Goal: Submit feedback/report problem: Submit feedback/report problem

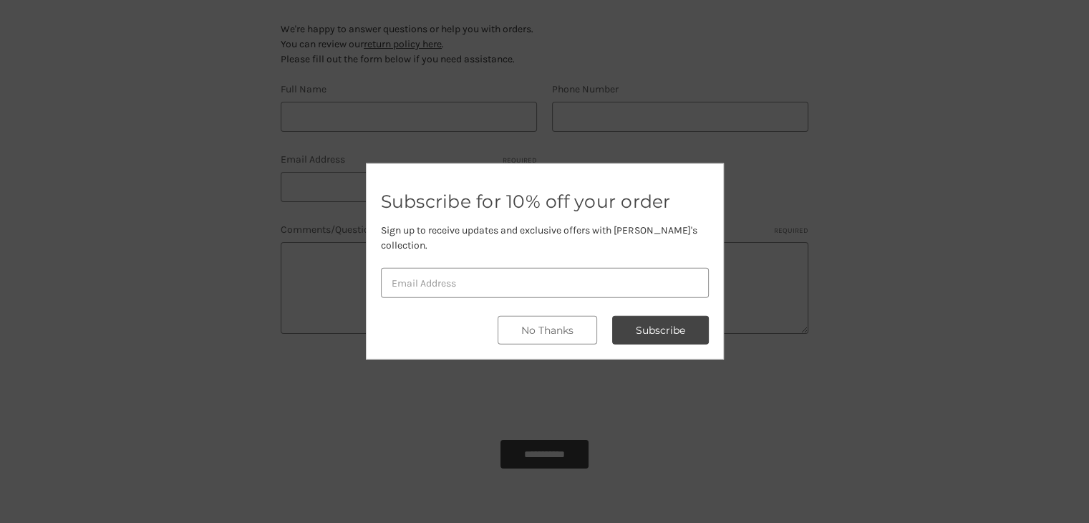
scroll to position [143, 0]
click at [642, 329] on button "Subscribe" at bounding box center [660, 330] width 97 height 29
click at [669, 329] on button "Subscribe" at bounding box center [660, 330] width 97 height 29
click at [668, 390] on div at bounding box center [544, 261] width 1089 height 523
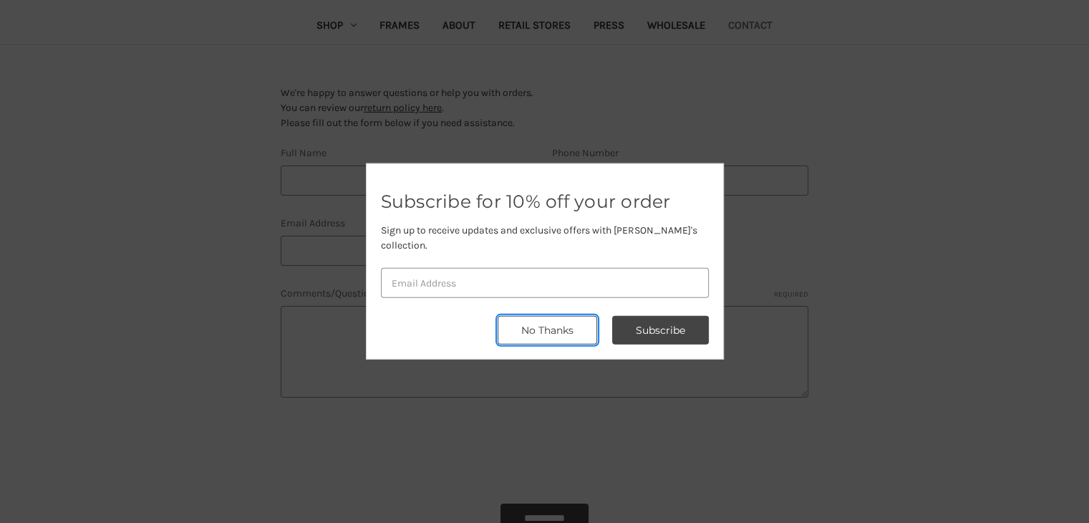
click at [544, 329] on button "No Thanks" at bounding box center [548, 330] width 100 height 29
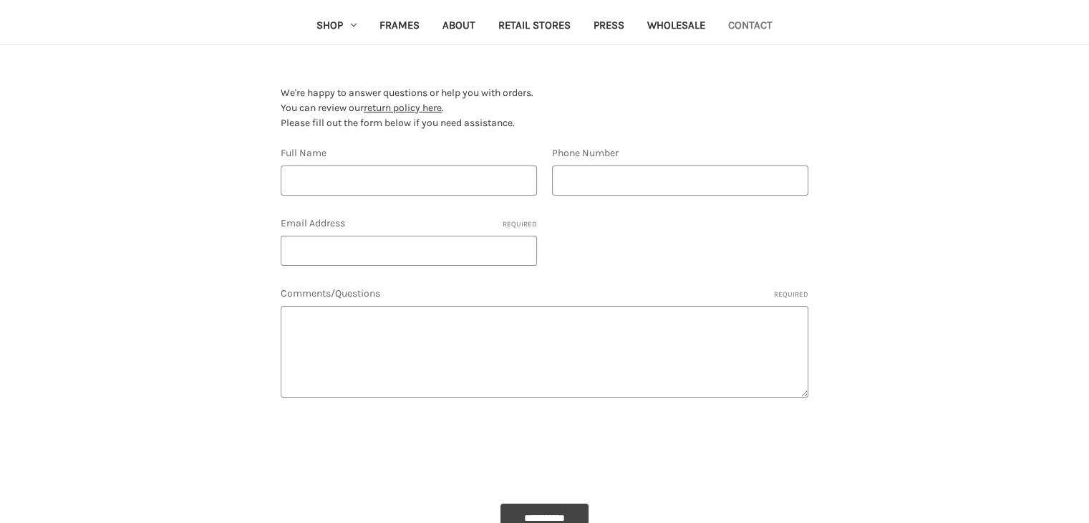
type input "Brianna Belton"
type input "1201201200"
type input "briannawebsolution@gmail.com"
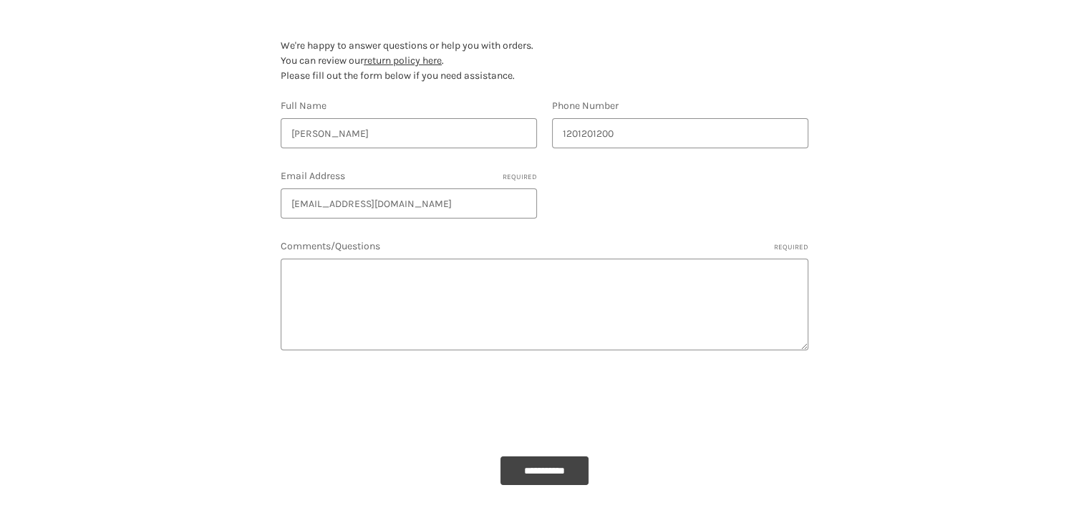
scroll to position [143, 0]
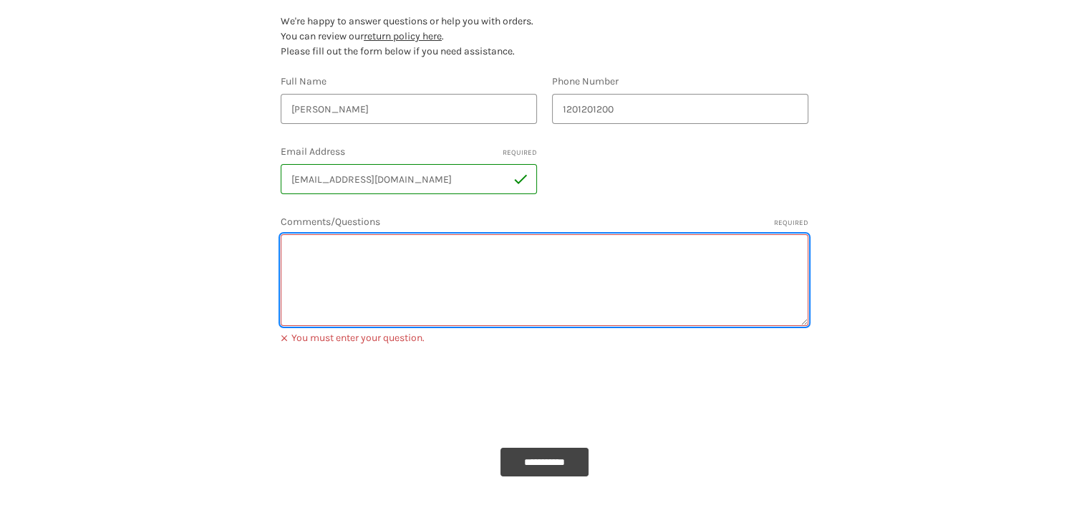
click at [407, 265] on textarea "Comments/Questions Required" at bounding box center [545, 280] width 528 height 92
paste textarea ""Hi, I visited your website online and discovered that it was not showing up in…"
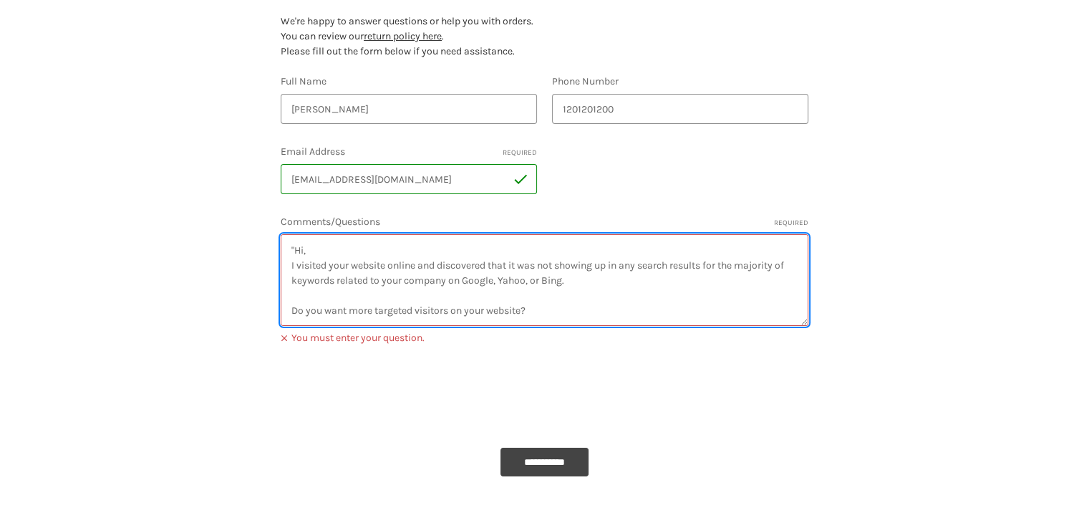
scroll to position [111, 0]
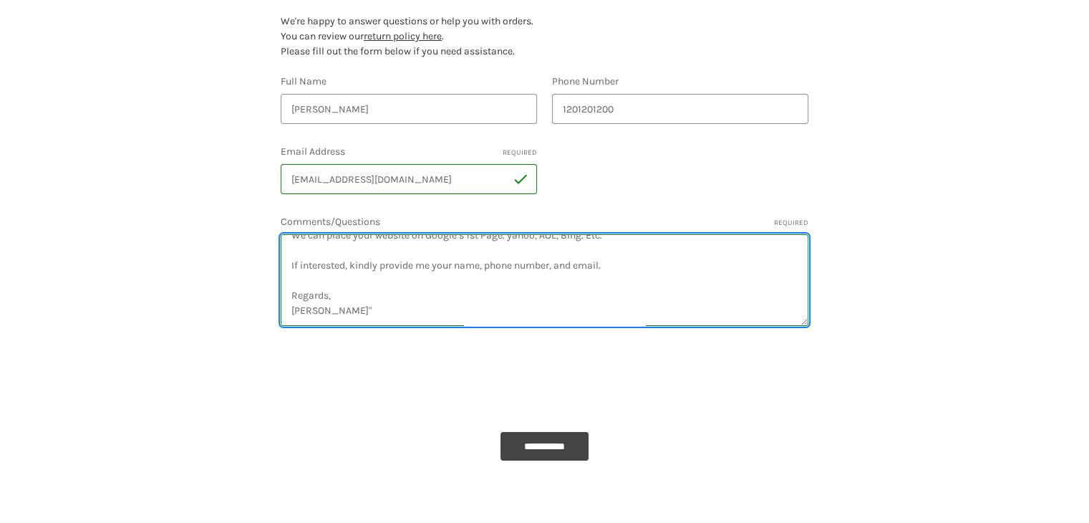
type textarea ""Hi, I visited your website online and discovered that it was not showing up in…"
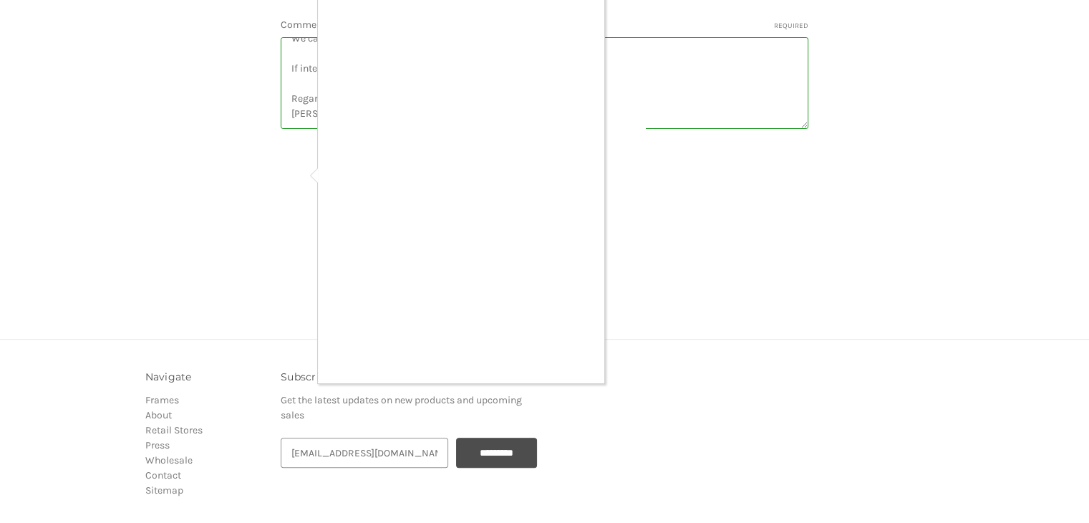
scroll to position [358, 0]
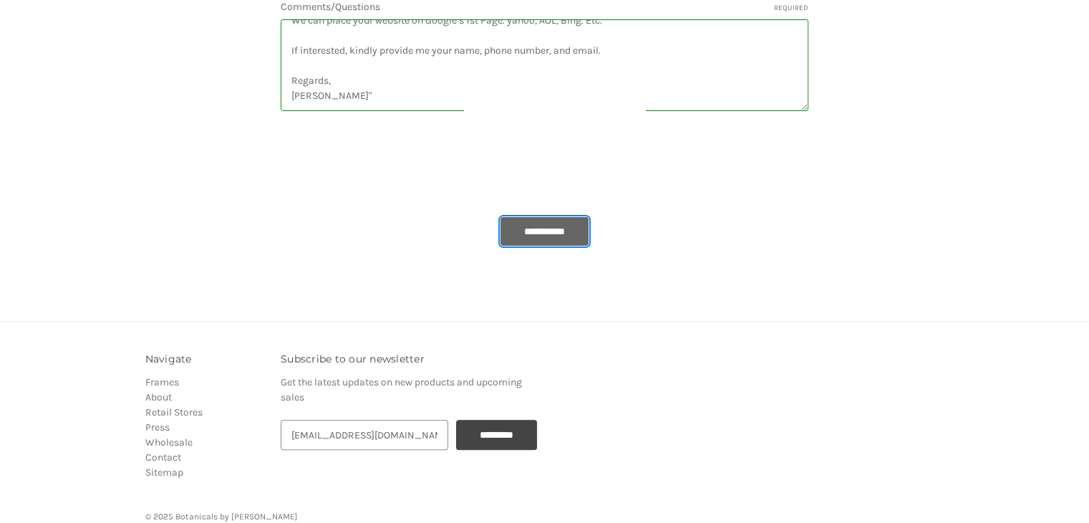
click at [549, 223] on input "**********" at bounding box center [544, 231] width 88 height 29
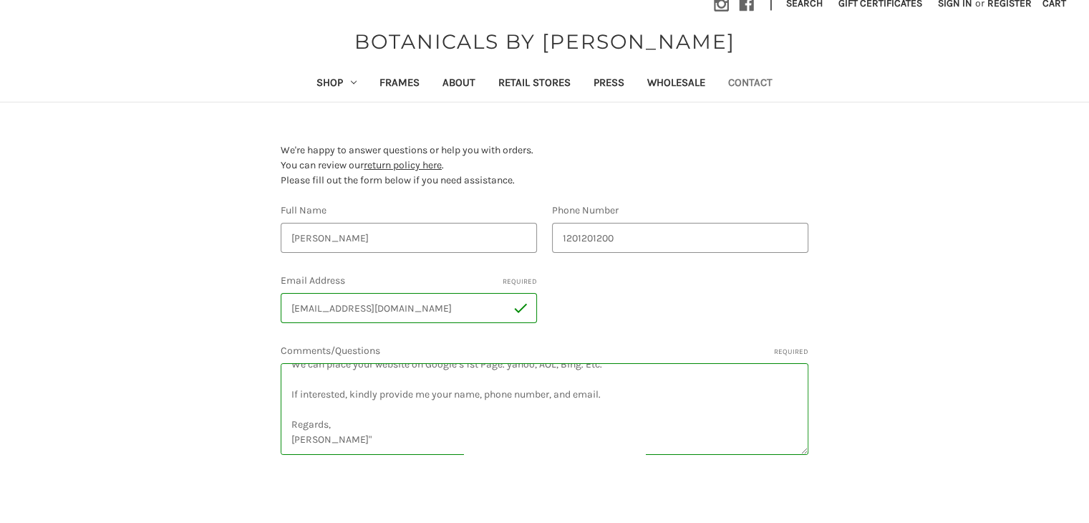
scroll to position [0, 0]
